Goal: Task Accomplishment & Management: Manage account settings

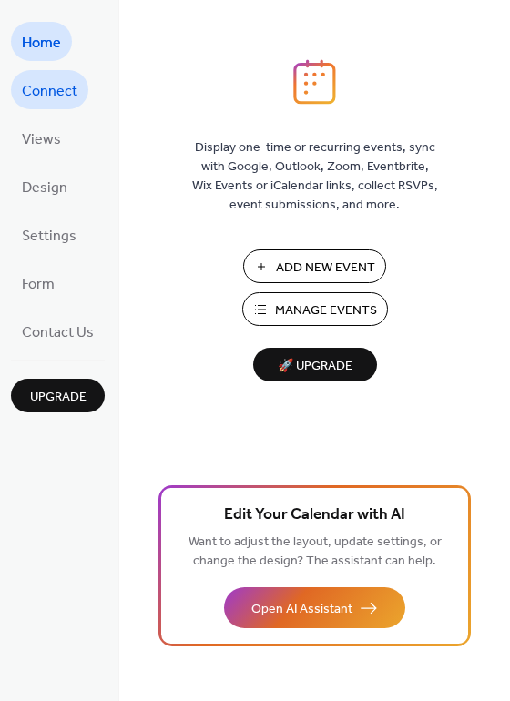
click at [46, 86] on span "Connect" at bounding box center [50, 91] width 56 height 28
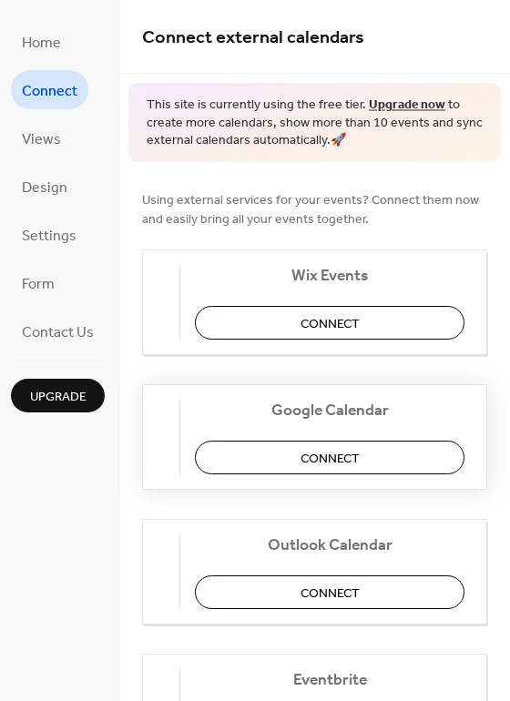
click at [346, 453] on span "Connect" at bounding box center [329, 458] width 59 height 19
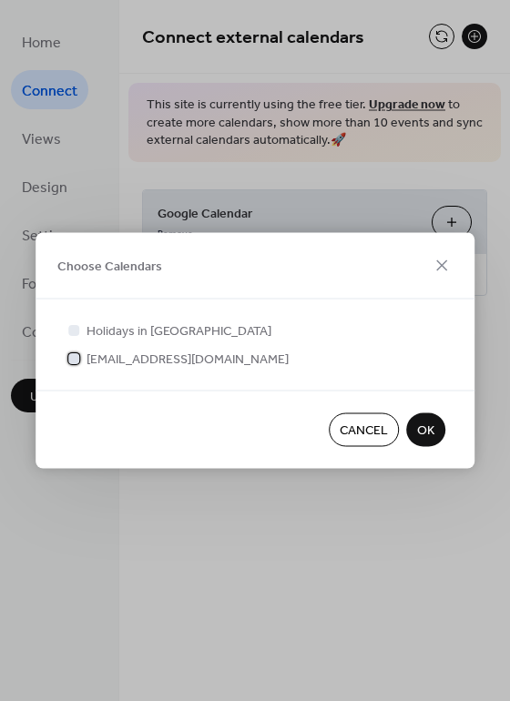
click at [73, 360] on div at bounding box center [73, 357] width 11 height 11
click at [418, 425] on span "OK" at bounding box center [425, 431] width 17 height 19
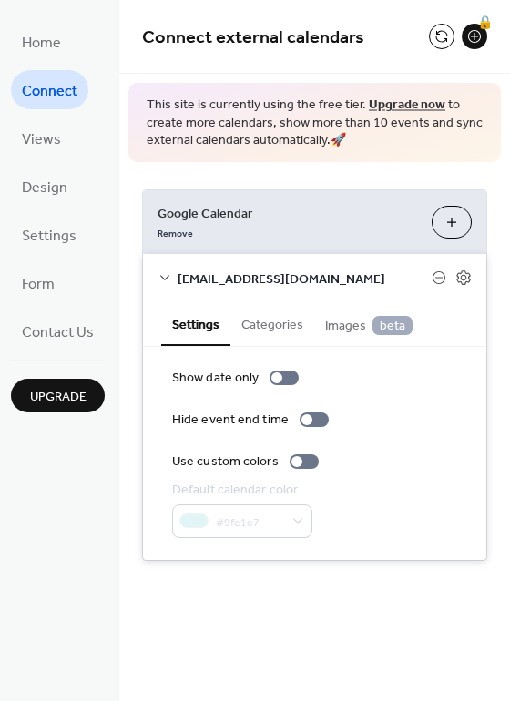
click at [422, 427] on div "Hide event end time" at bounding box center [314, 420] width 285 height 19
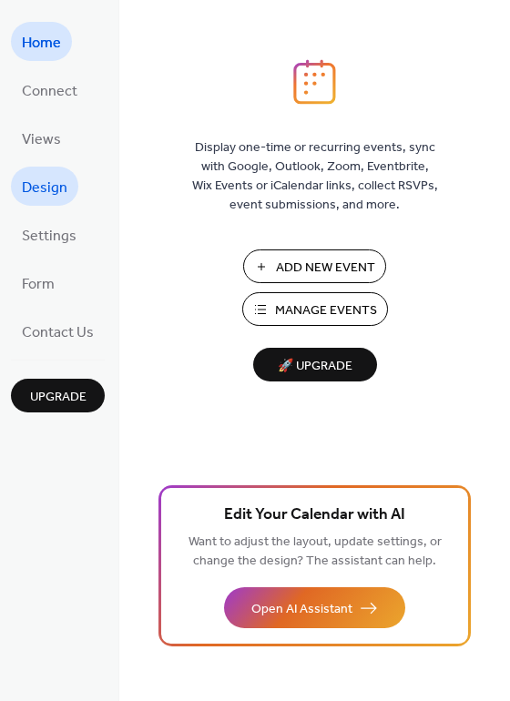
click at [44, 183] on span "Design" at bounding box center [45, 188] width 46 height 28
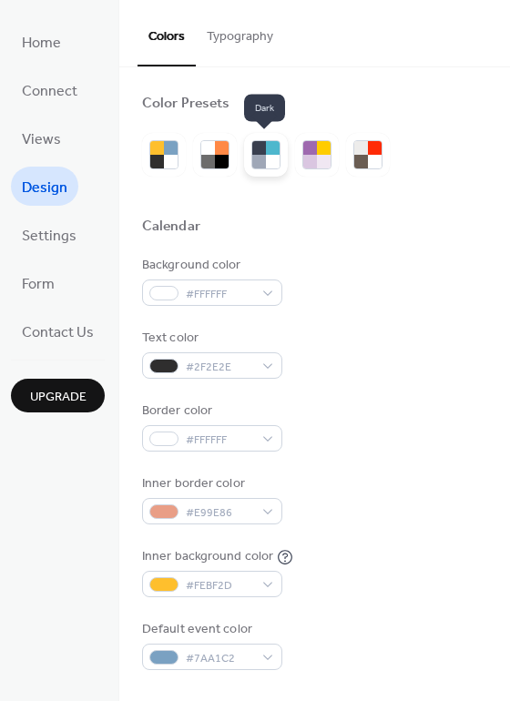
click at [260, 158] on div at bounding box center [259, 162] width 14 height 14
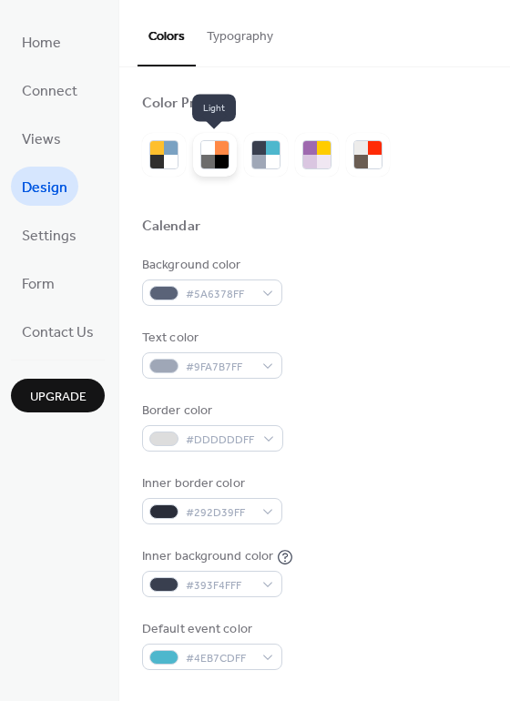
click at [153, 161] on div at bounding box center [157, 162] width 14 height 14
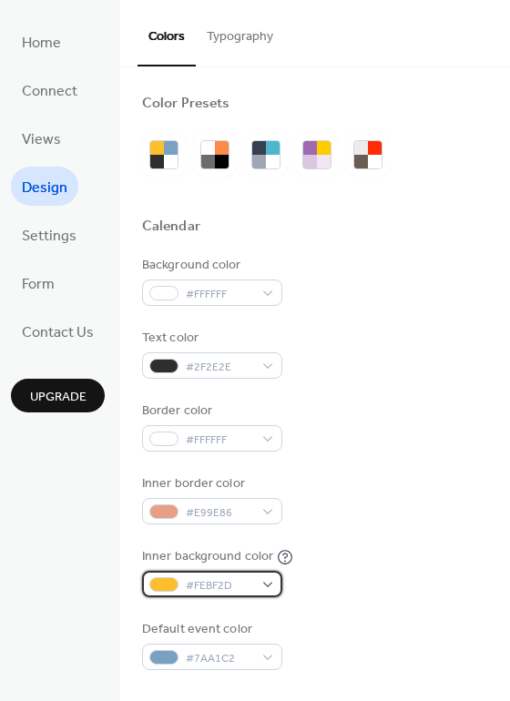
click at [257, 586] on div "#FEBF2D" at bounding box center [212, 584] width 140 height 26
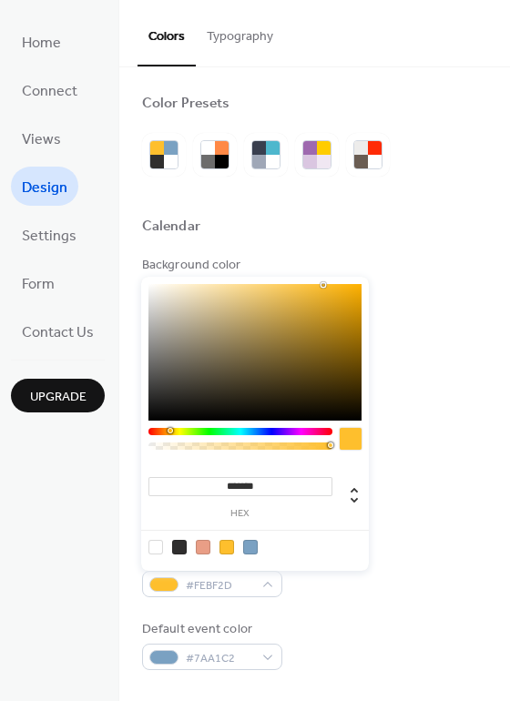
click at [153, 289] on div at bounding box center [254, 352] width 213 height 137
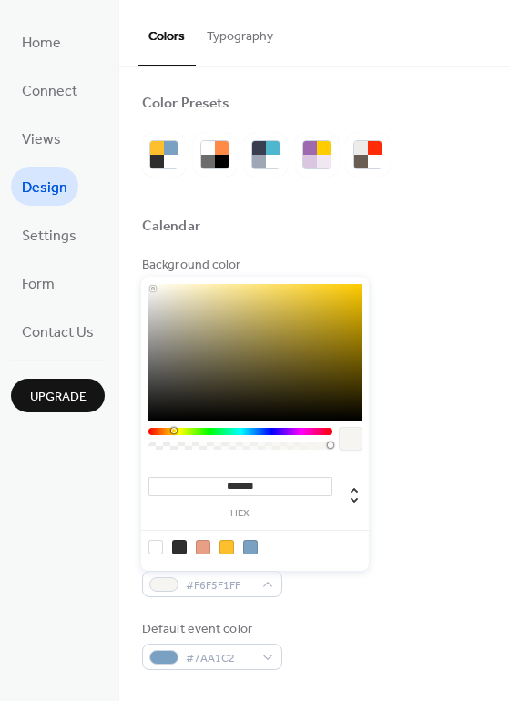
click at [246, 539] on div at bounding box center [254, 547] width 231 height 34
click at [249, 543] on div at bounding box center [250, 547] width 15 height 15
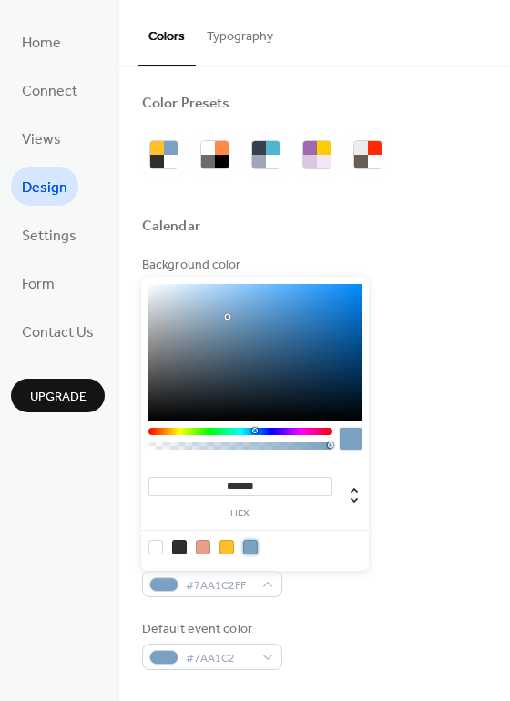
click at [154, 551] on div at bounding box center [155, 547] width 15 height 15
type input "*******"
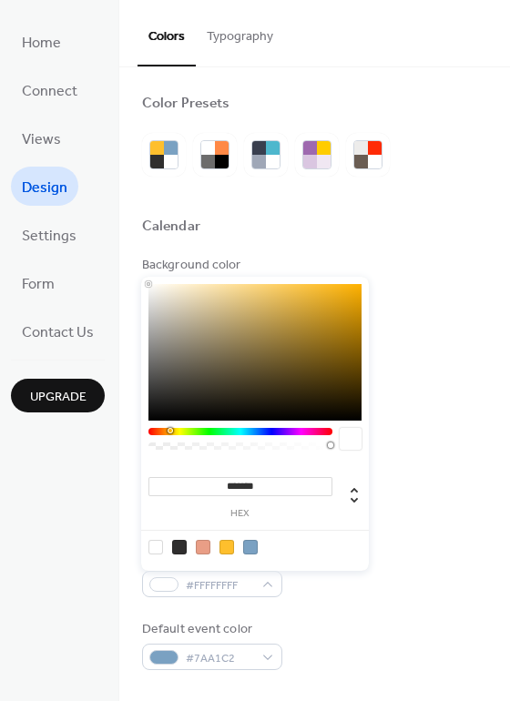
click at [435, 259] on div "Background color #FFFFFF" at bounding box center [314, 281] width 345 height 50
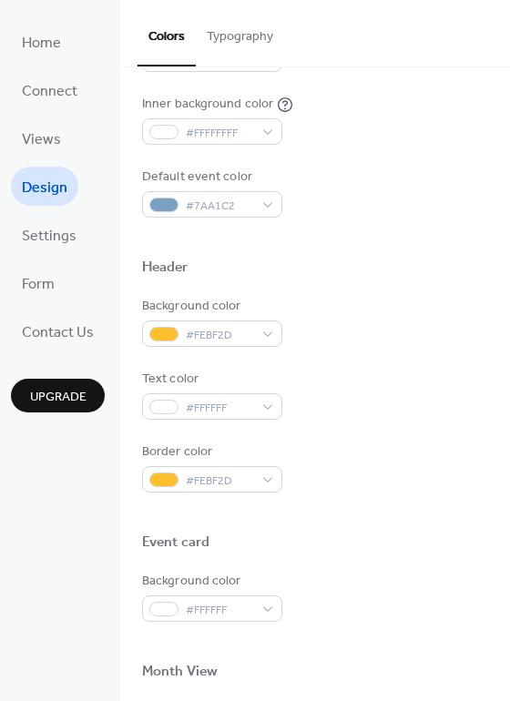
scroll to position [455, 0]
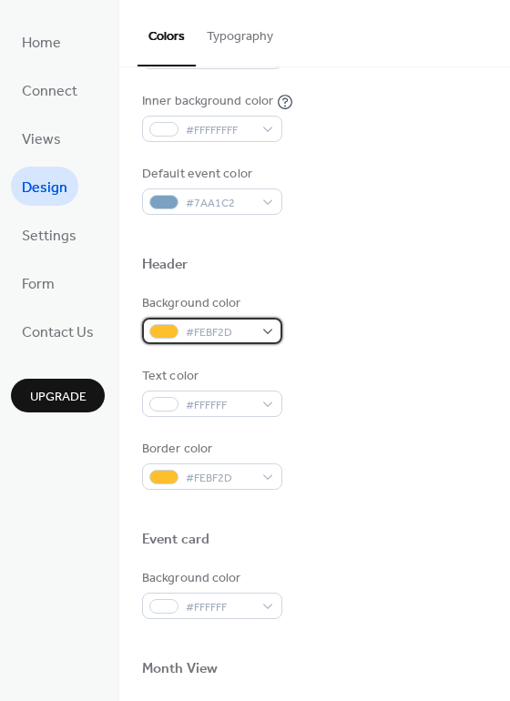
click at [237, 329] on span "#FEBF2D" at bounding box center [219, 332] width 67 height 19
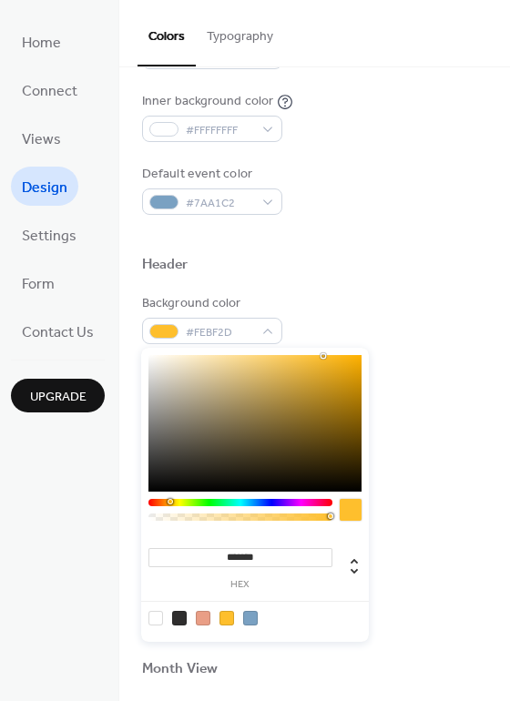
click at [250, 623] on div at bounding box center [250, 618] width 15 height 15
type input "*******"
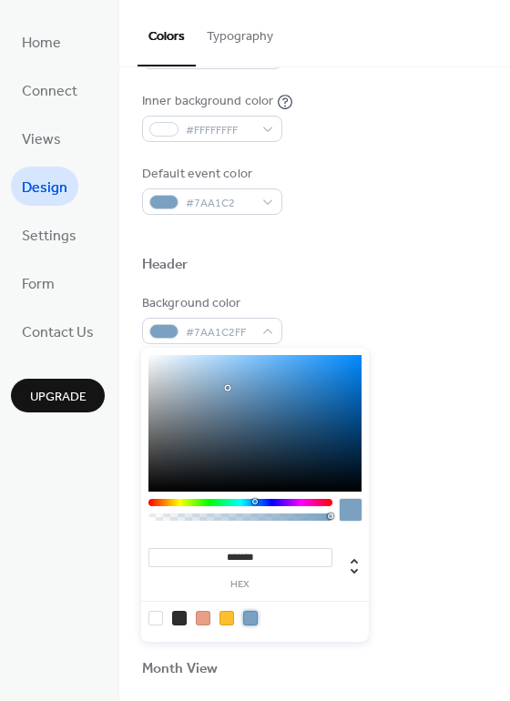
click at [447, 479] on div "Border color #FEBF2D" at bounding box center [314, 465] width 345 height 50
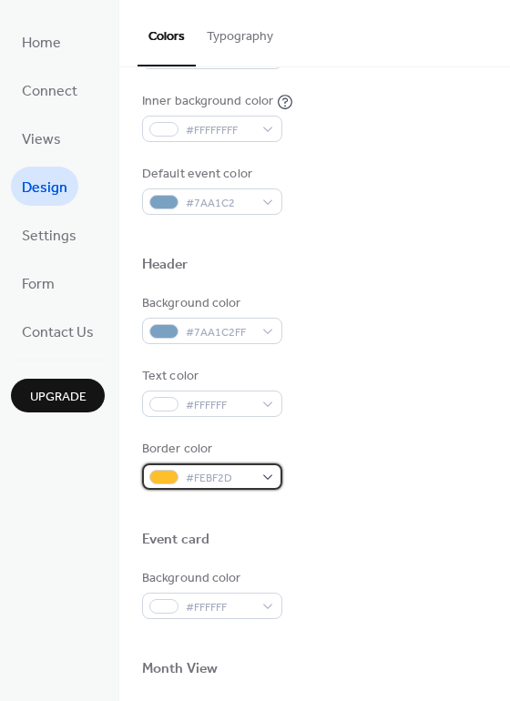
click at [252, 471] on div "#FEBF2D" at bounding box center [212, 476] width 140 height 26
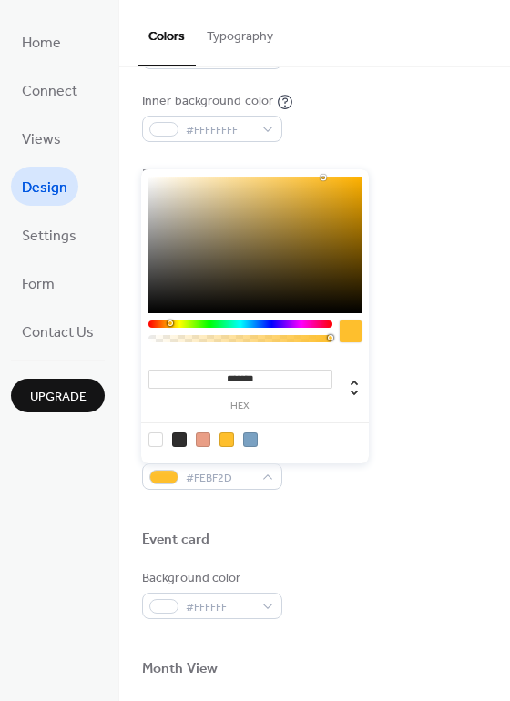
click at [251, 445] on div at bounding box center [250, 440] width 15 height 15
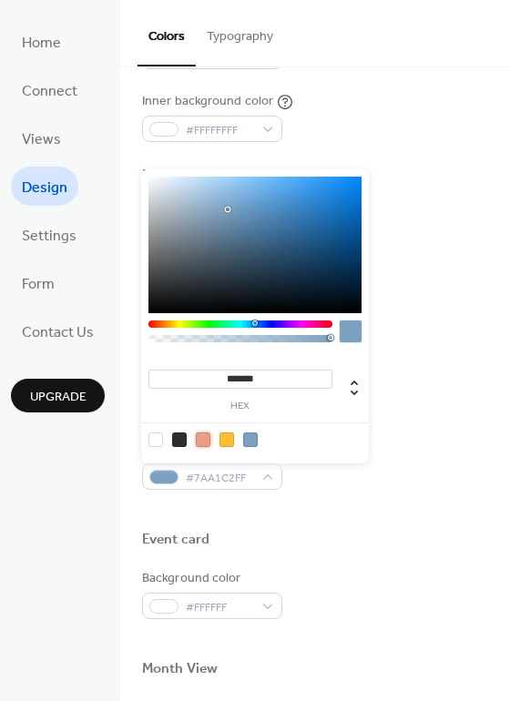
click at [199, 445] on div at bounding box center [203, 440] width 15 height 15
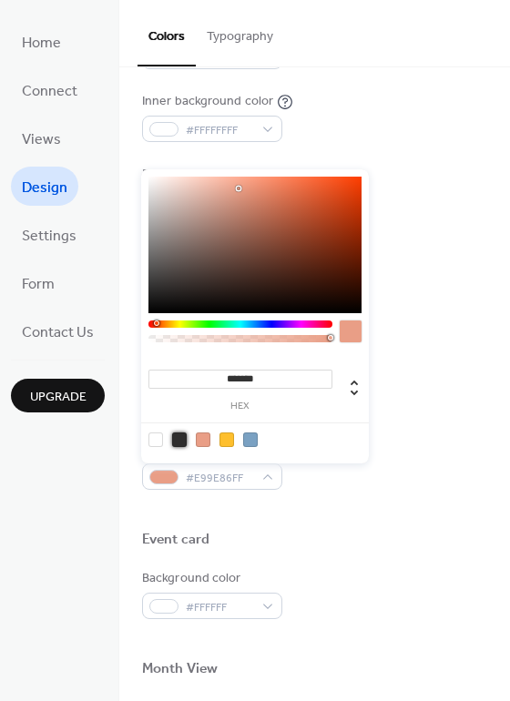
click at [180, 445] on div at bounding box center [179, 440] width 15 height 15
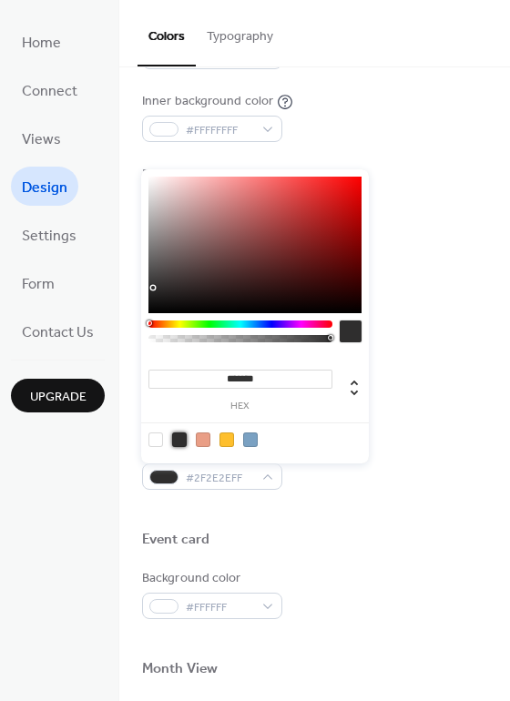
click at [251, 435] on div at bounding box center [250, 440] width 15 height 15
type input "*******"
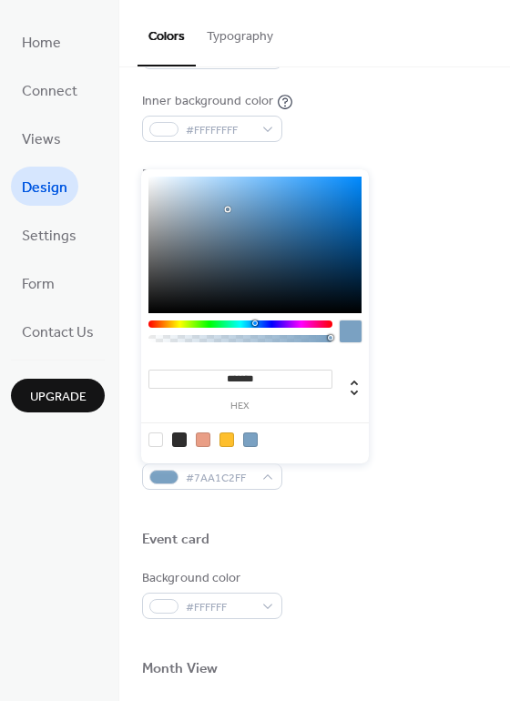
click at [363, 443] on div at bounding box center [254, 439] width 231 height 34
click at [289, 499] on div at bounding box center [314, 510] width 345 height 41
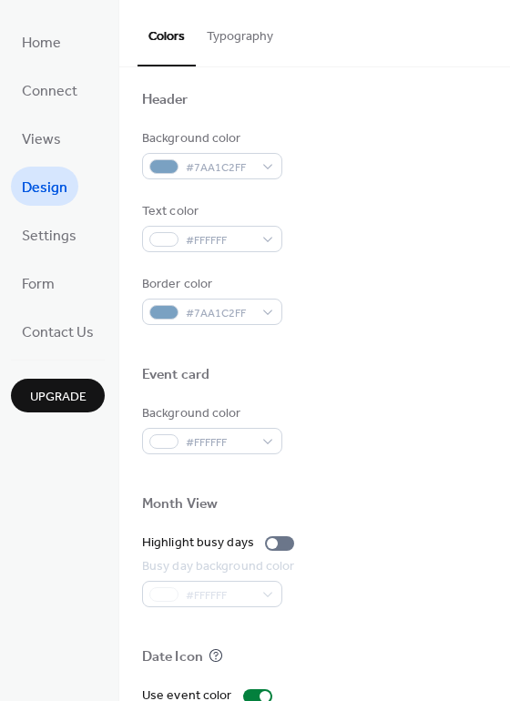
scroll to position [637, 0]
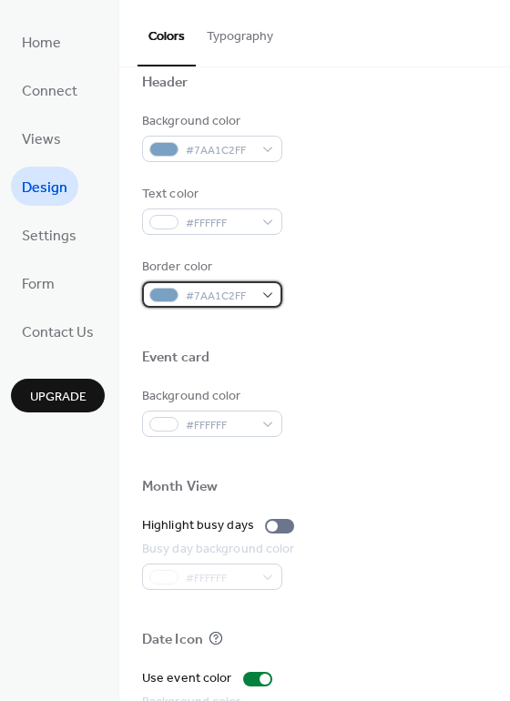
click at [221, 294] on span "#7AA1C2FF" at bounding box center [219, 296] width 67 height 19
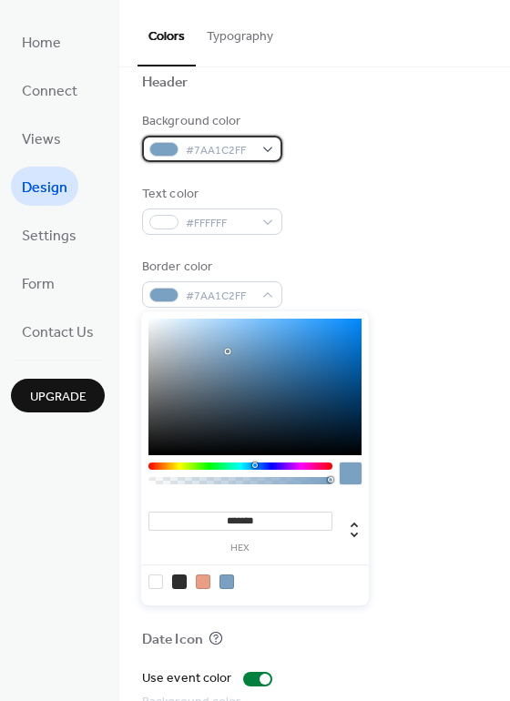
click at [234, 143] on span "#7AA1C2FF" at bounding box center [219, 150] width 67 height 19
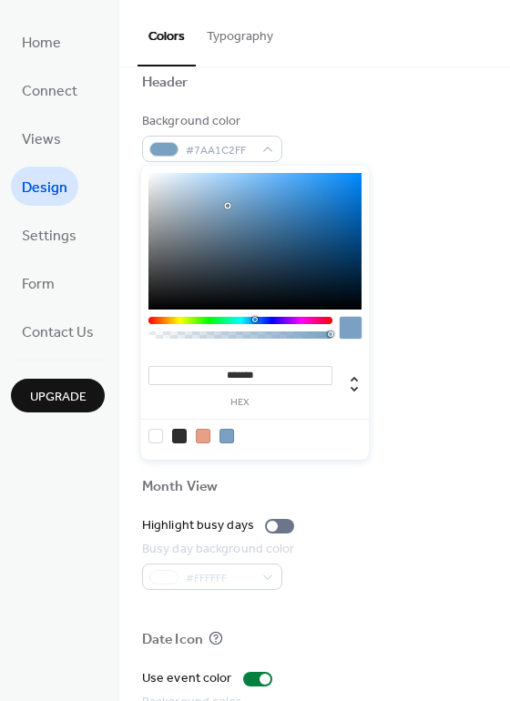
click at [209, 437] on div at bounding box center [203, 436] width 15 height 15
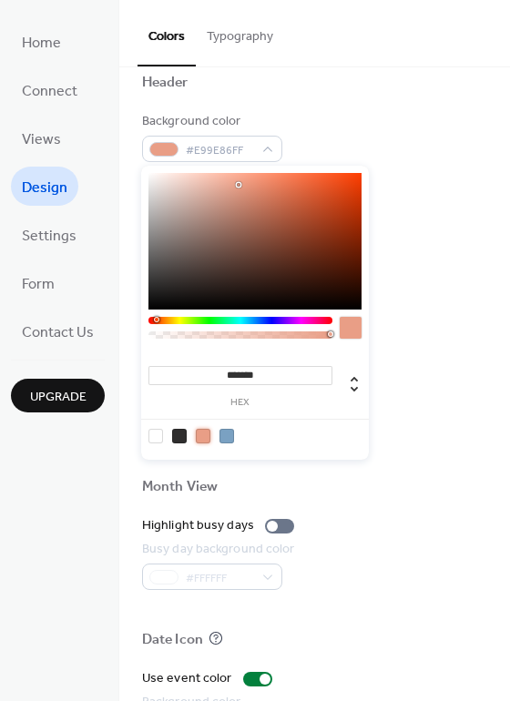
click at [227, 433] on div at bounding box center [226, 436] width 15 height 15
type input "*******"
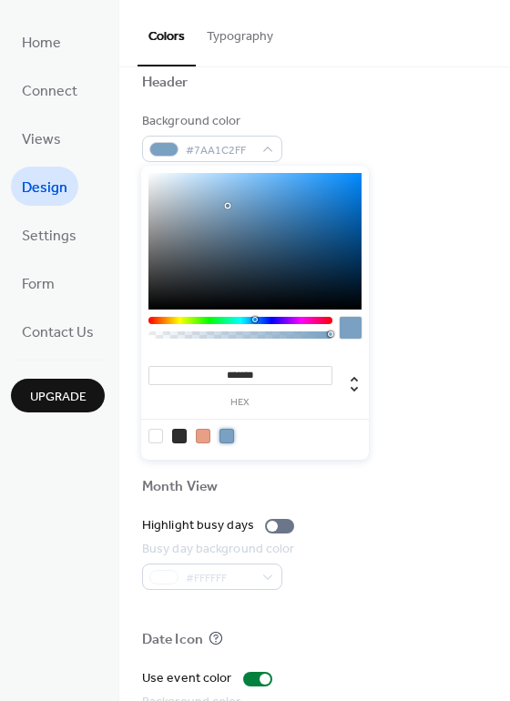
click at [461, 175] on div "Background color #7AA1C2FF Text color #FFFFFF Border color #7AA1C2FF" at bounding box center [314, 210] width 345 height 196
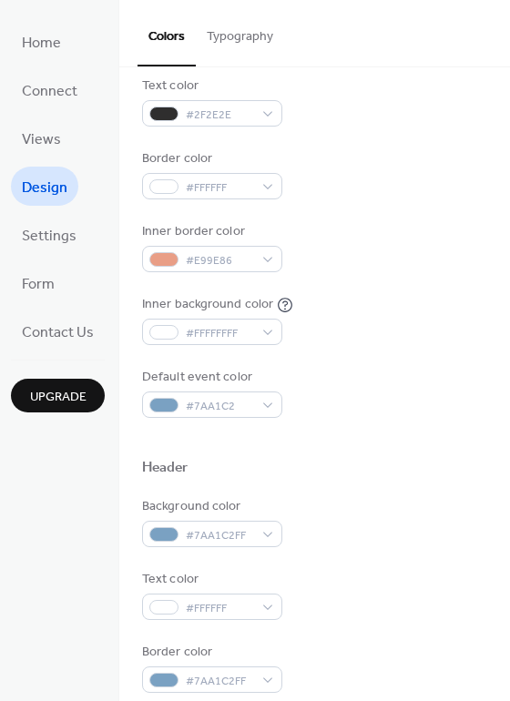
scroll to position [91, 0]
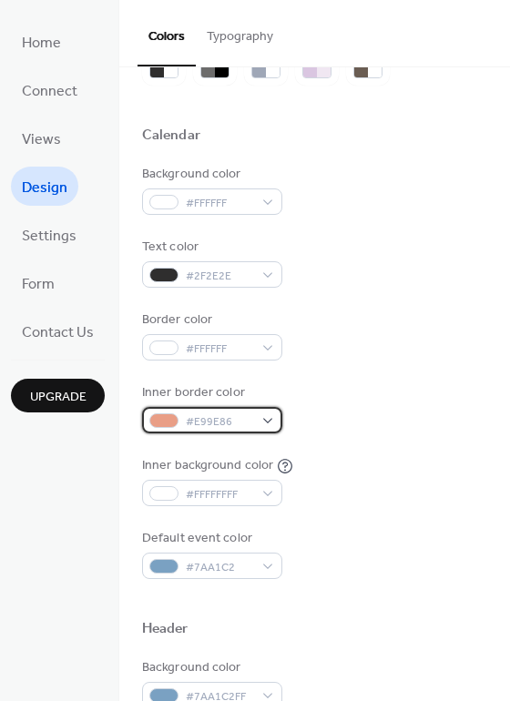
click at [264, 423] on div "#E99E86" at bounding box center [212, 420] width 140 height 26
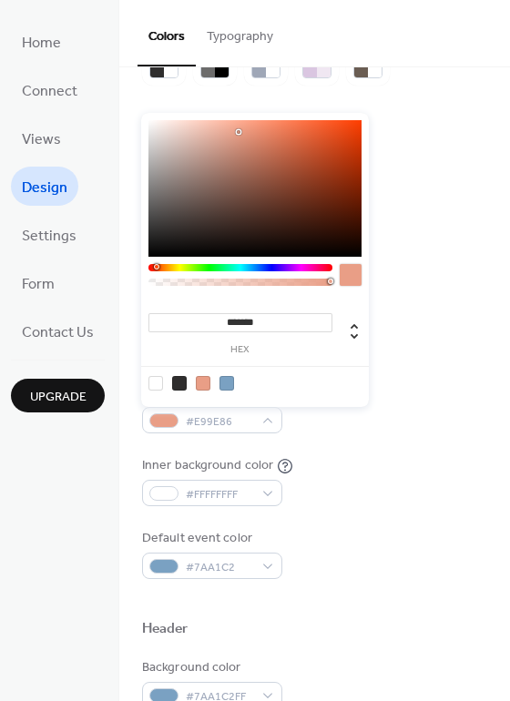
click at [228, 382] on div at bounding box center [226, 383] width 15 height 15
type input "*******"
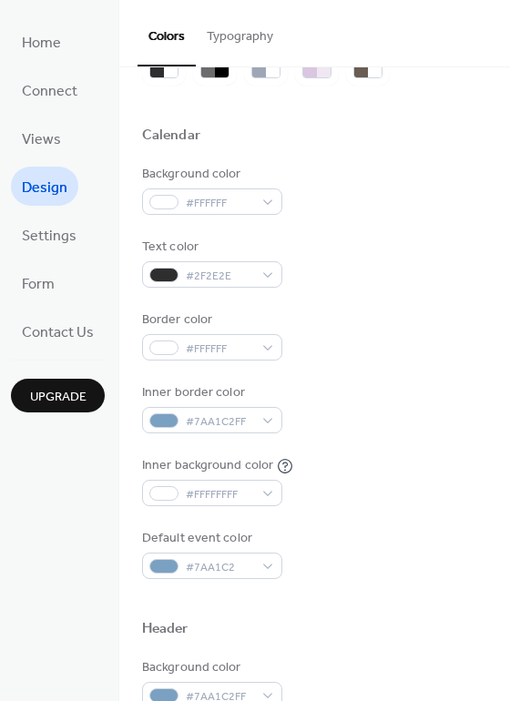
click at [465, 233] on div "Background color #FFFFFF Text color #2F2E2E Border color #FFFFFF Inner border c…" at bounding box center [314, 372] width 345 height 414
click at [422, 260] on div "Text color #2F2E2E" at bounding box center [314, 263] width 345 height 50
click at [305, 427] on div "Inner border color #7AA1C2FF" at bounding box center [314, 408] width 345 height 50
click at [278, 427] on div "#7AA1C2FF" at bounding box center [212, 420] width 140 height 26
